Goal: Transaction & Acquisition: Purchase product/service

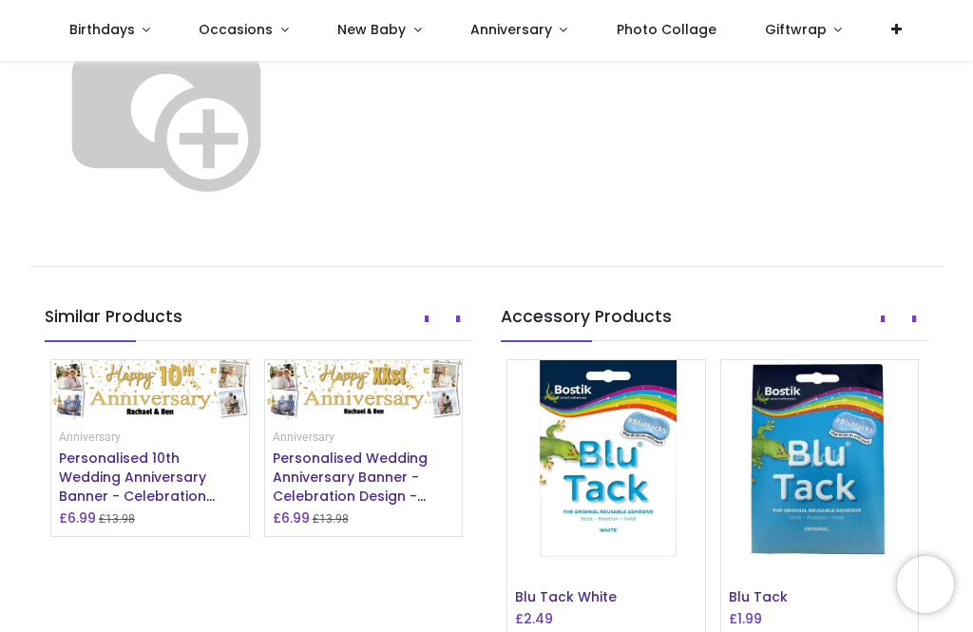
scroll to position [1290, 0]
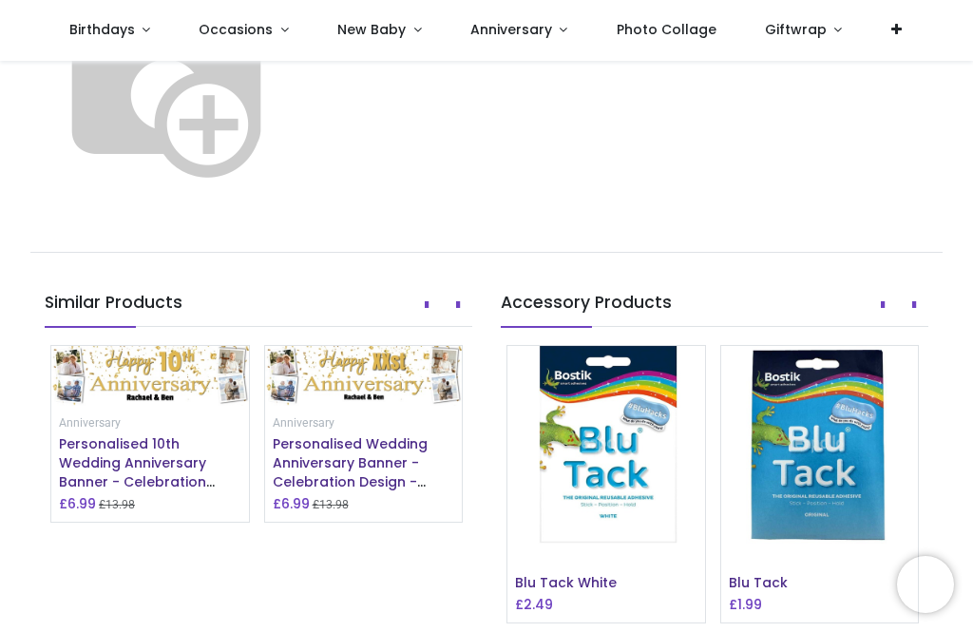
click at [181, 405] on img at bounding box center [150, 375] width 198 height 59
